Goal: Task Accomplishment & Management: Complete application form

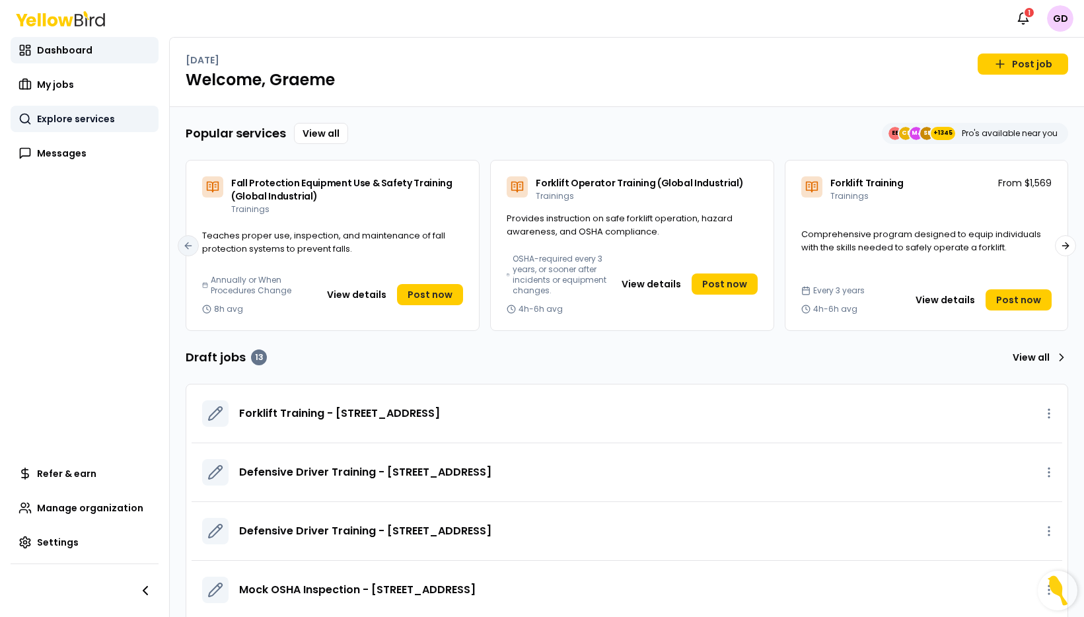
click at [75, 118] on span "Explore services" at bounding box center [76, 118] width 78 height 13
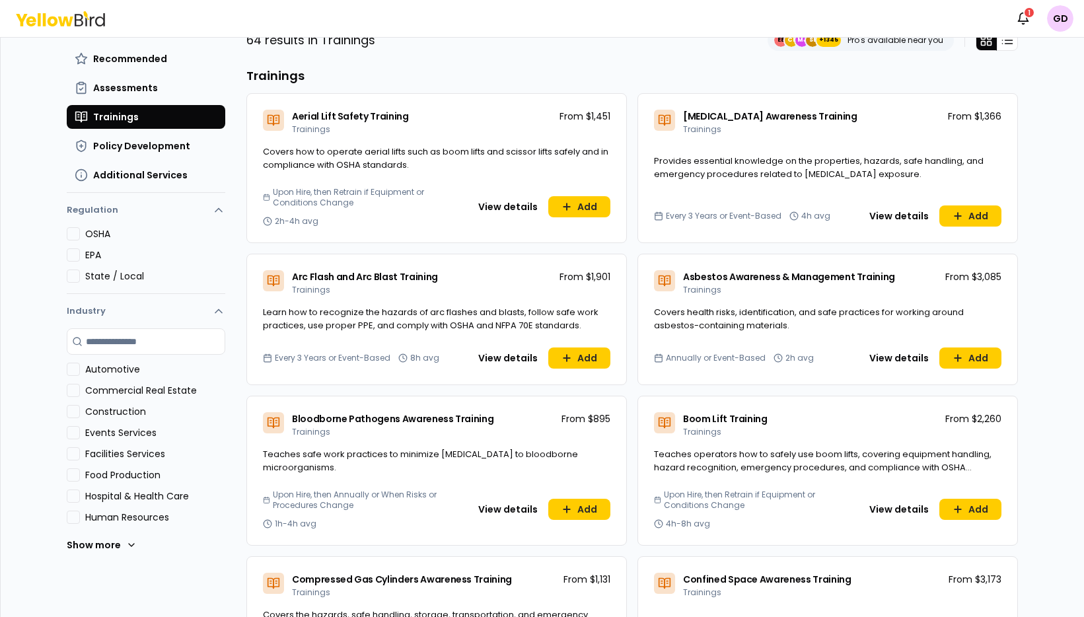
scroll to position [7, 0]
